Goal: Task Accomplishment & Management: Use online tool/utility

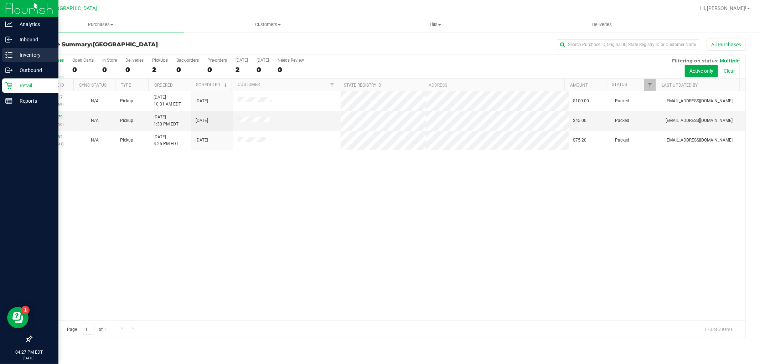
click at [2, 52] on div "Inventory" at bounding box center [30, 55] width 56 height 14
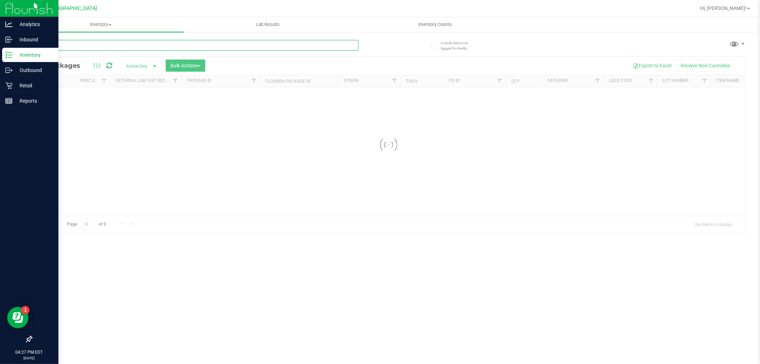
click at [113, 48] on input "text" at bounding box center [194, 45] width 327 height 11
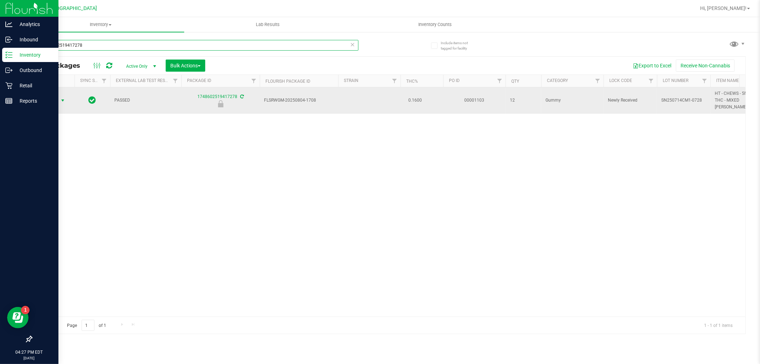
type input "1748602519417278"
click at [65, 98] on span "select" at bounding box center [63, 101] width 6 height 6
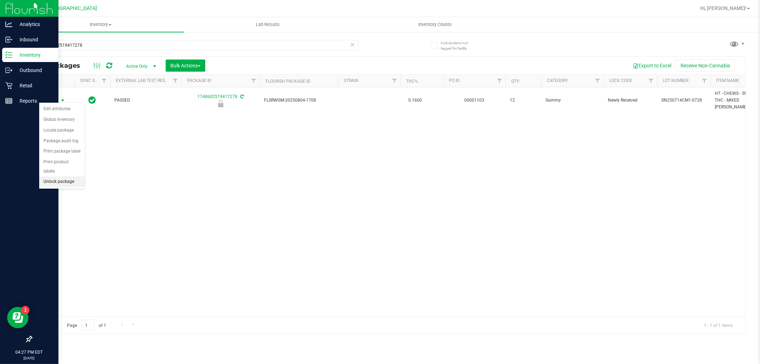
click at [64, 185] on li "Unlock package" at bounding box center [62, 181] width 46 height 11
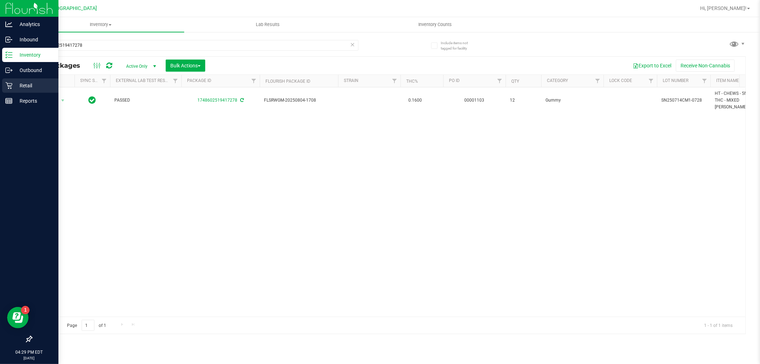
click at [44, 87] on p "Retail" at bounding box center [33, 85] width 43 height 9
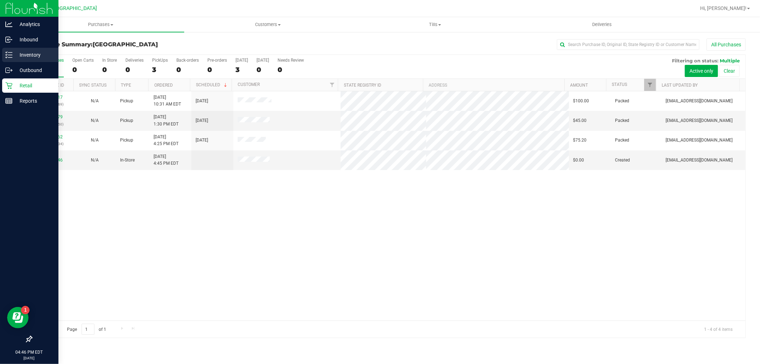
click at [11, 48] on div "Inventory" at bounding box center [30, 55] width 56 height 14
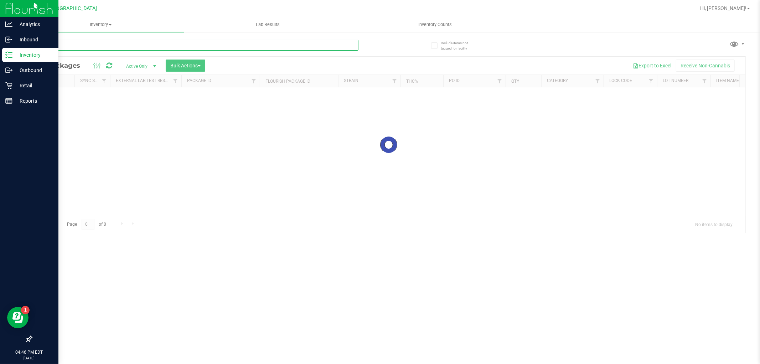
click at [87, 44] on div "Inventory All packages All inventory Waste log Create inventory Lab Results Inv…" at bounding box center [388, 190] width 743 height 347
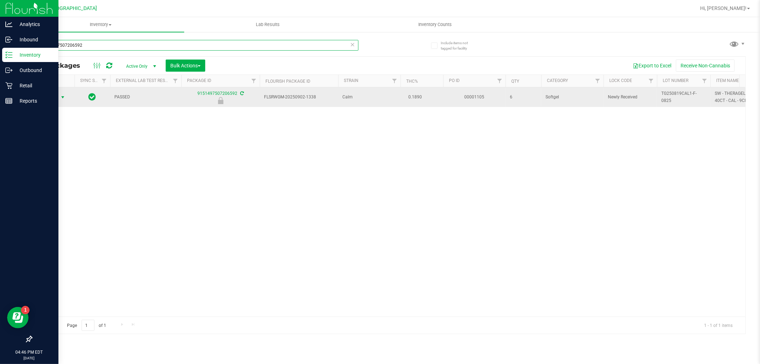
type input "9151497507206592"
click at [62, 94] on span "select" at bounding box center [63, 97] width 6 height 6
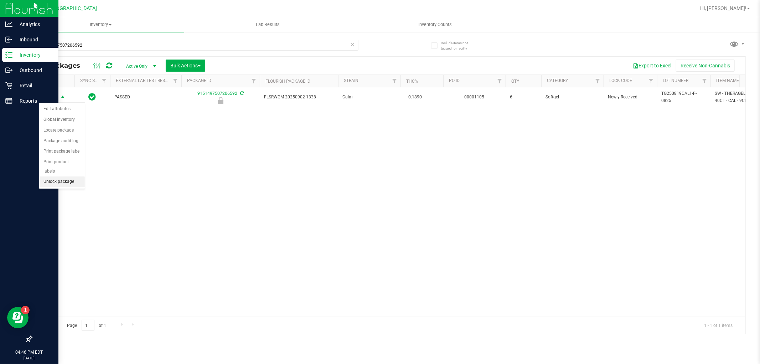
click at [61, 178] on li "Unlock package" at bounding box center [62, 181] width 46 height 11
